Goal: Information Seeking & Learning: Find specific page/section

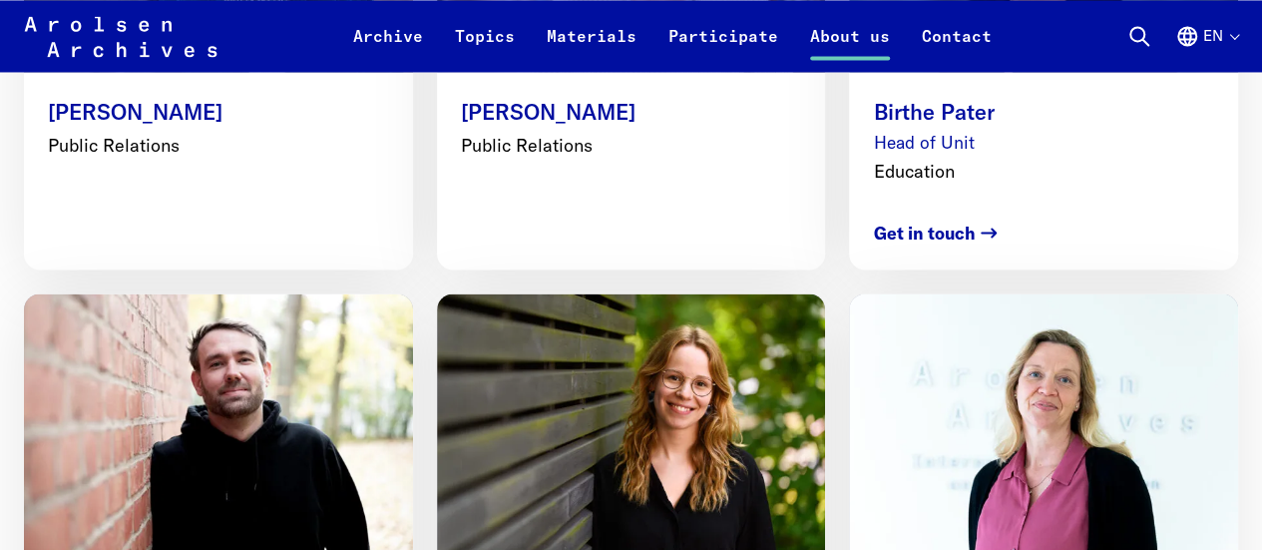
scroll to position [9434, 0]
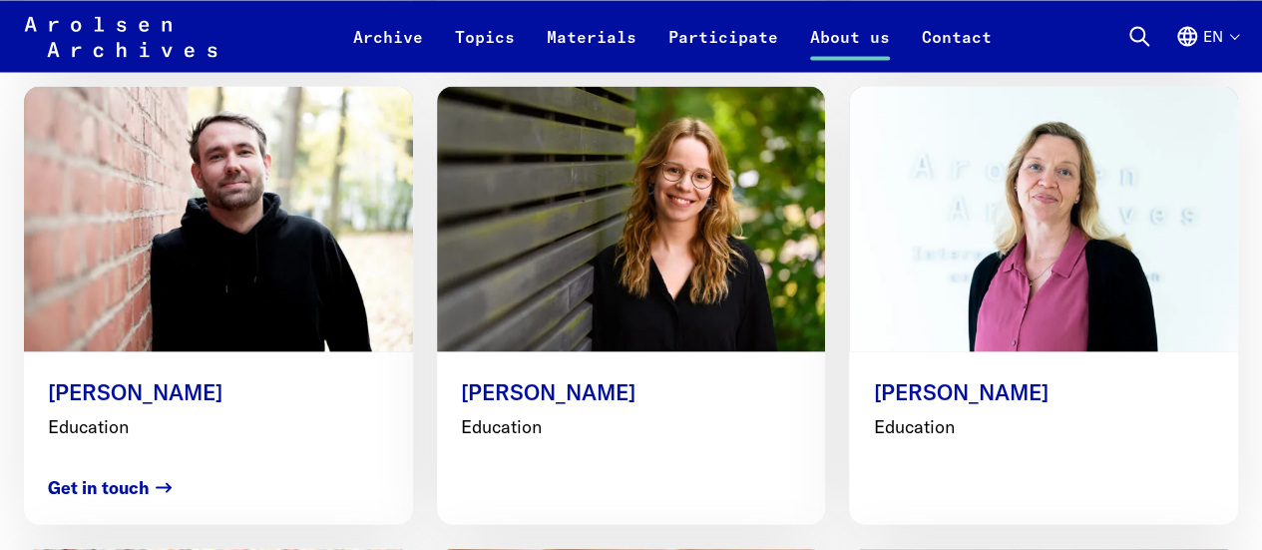
click at [1233, 43] on button "en" at bounding box center [1207, 48] width 63 height 48
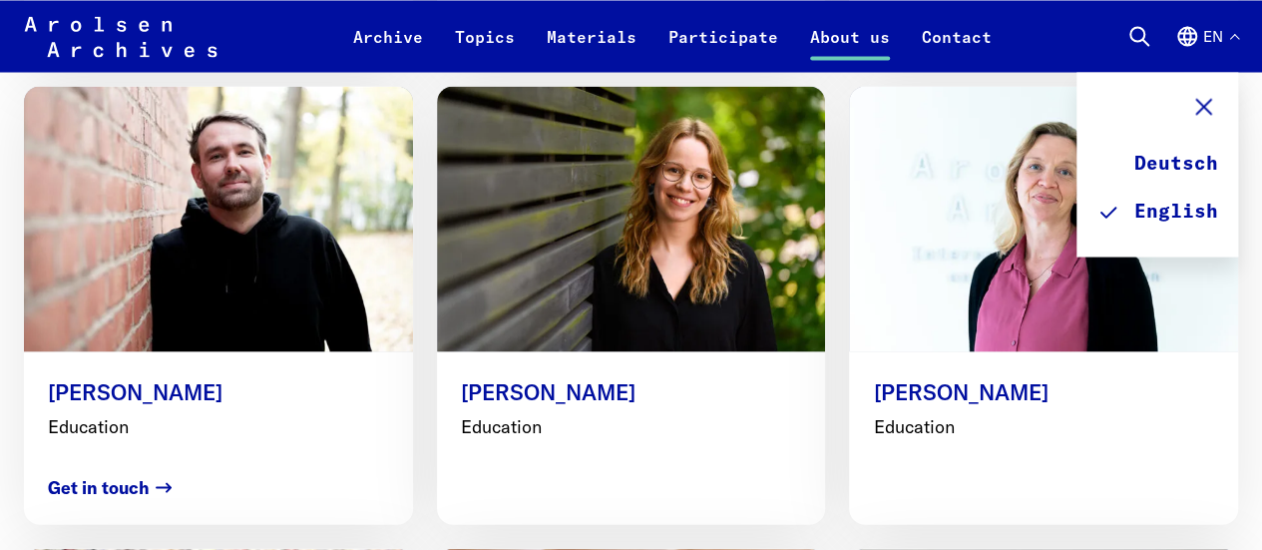
click at [1209, 111] on use at bounding box center [1205, 106] width 14 height 14
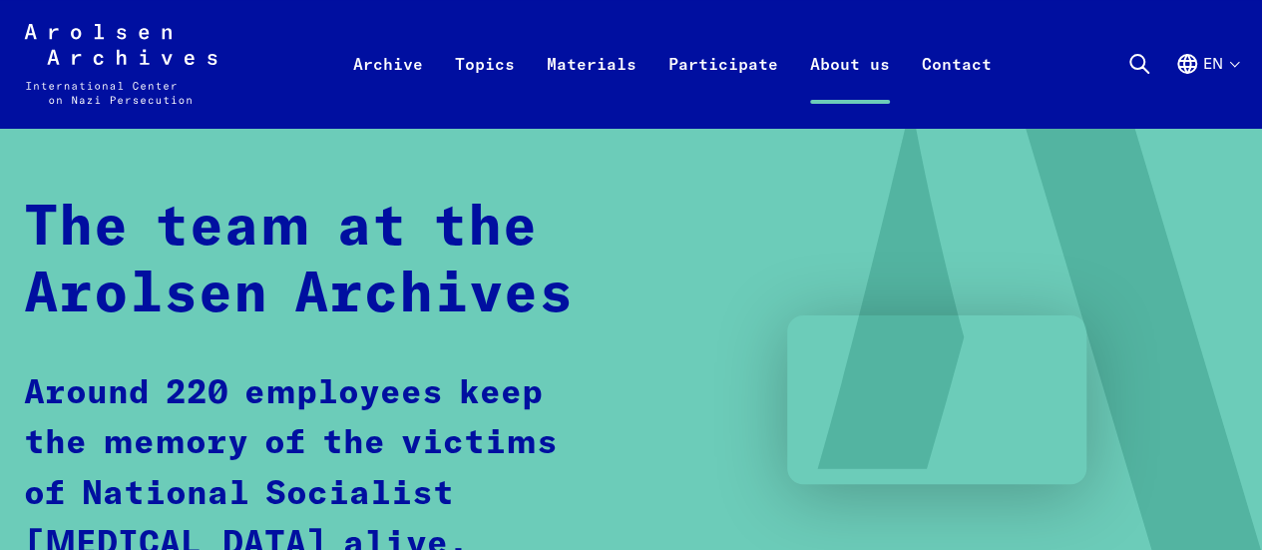
scroll to position [0, 0]
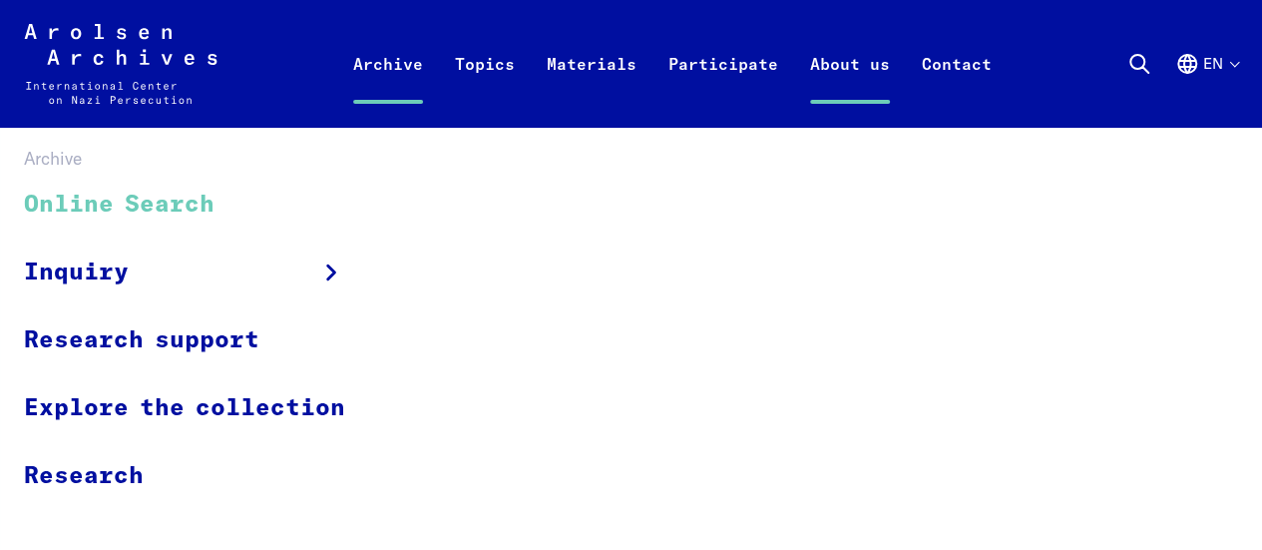
click at [193, 218] on link "Online Search" at bounding box center [197, 205] width 347 height 67
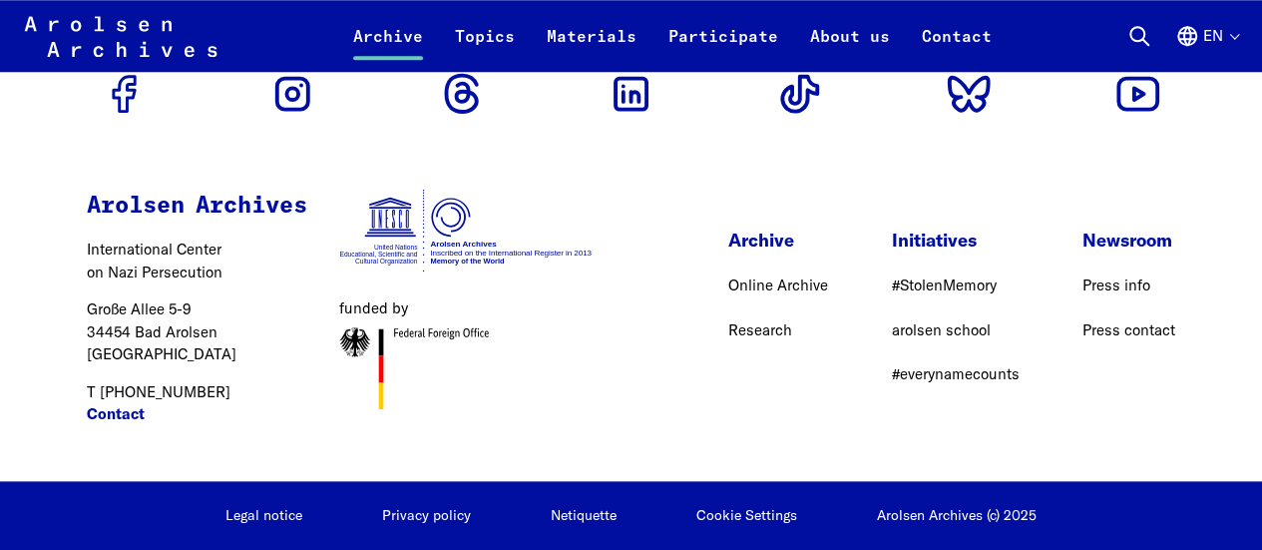
scroll to position [5010, 0]
